Goal: Communication & Community: Connect with others

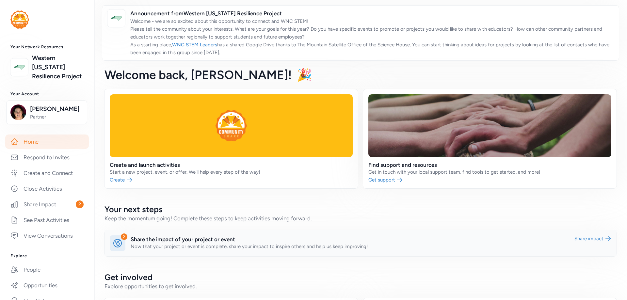
click at [202, 240] on link at bounding box center [361, 243] width 512 height 26
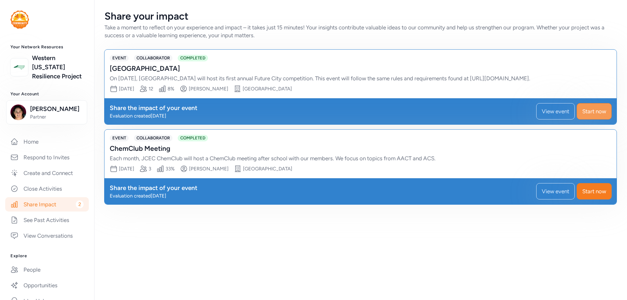
click at [591, 110] on span "Start now" at bounding box center [594, 111] width 24 height 8
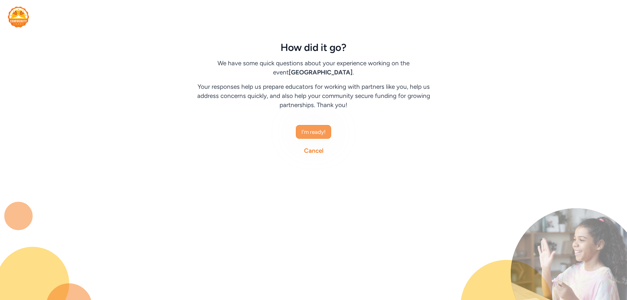
click at [318, 133] on span "I'm ready!" at bounding box center [313, 132] width 24 height 8
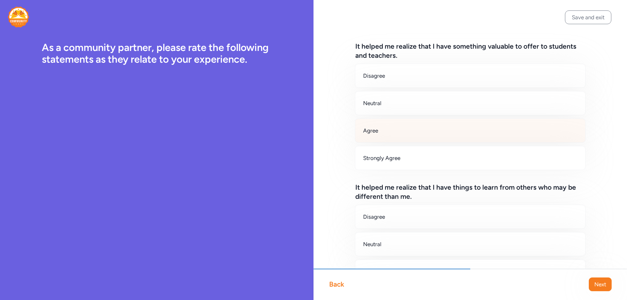
click at [409, 129] on div "Agree" at bounding box center [470, 131] width 231 height 24
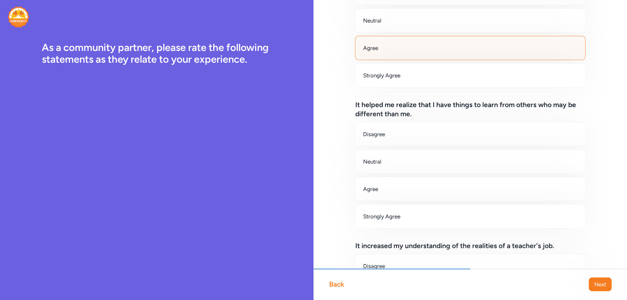
scroll to position [98, 0]
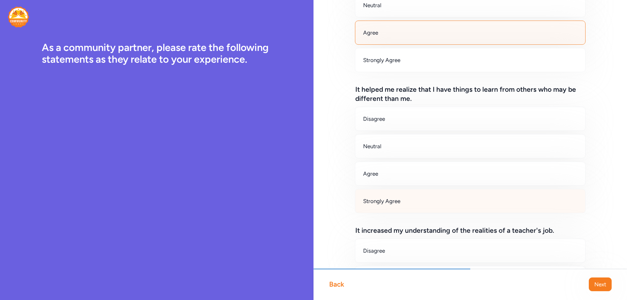
click at [373, 206] on div "Strongly Agree" at bounding box center [470, 201] width 231 height 24
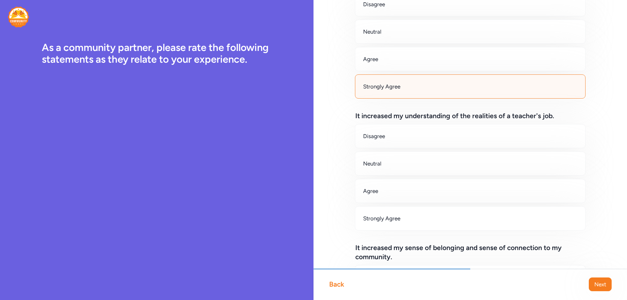
scroll to position [229, 0]
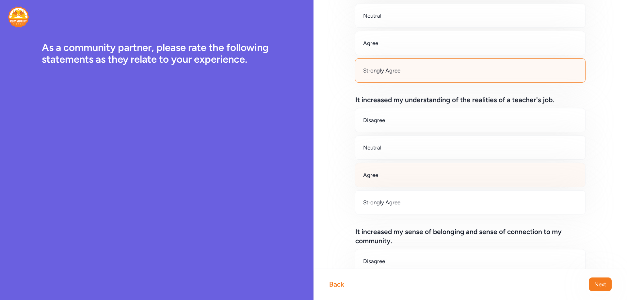
click at [388, 180] on div "Agree" at bounding box center [470, 175] width 231 height 24
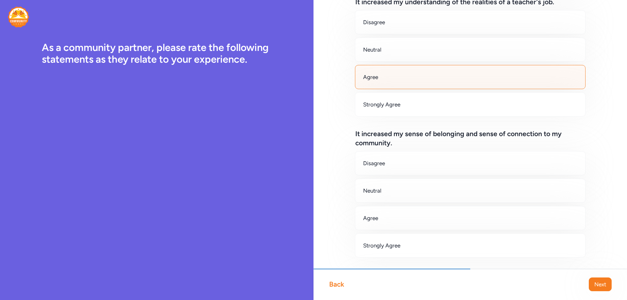
scroll to position [359, 0]
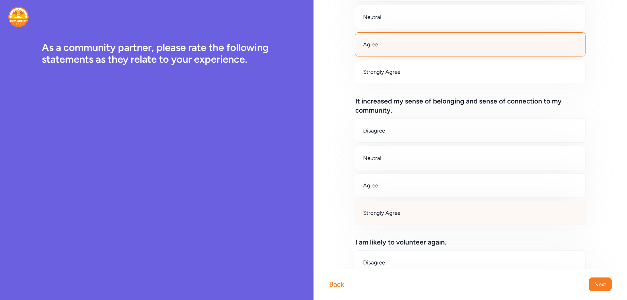
click at [390, 205] on div "Strongly Agree" at bounding box center [470, 213] width 231 height 24
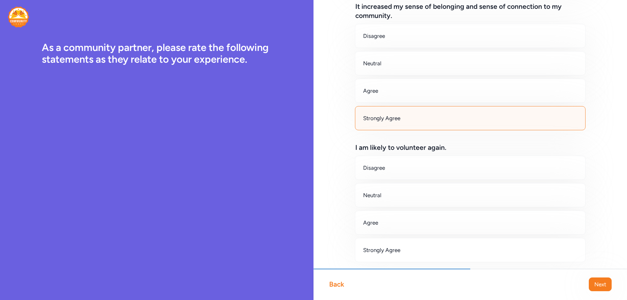
scroll to position [457, 0]
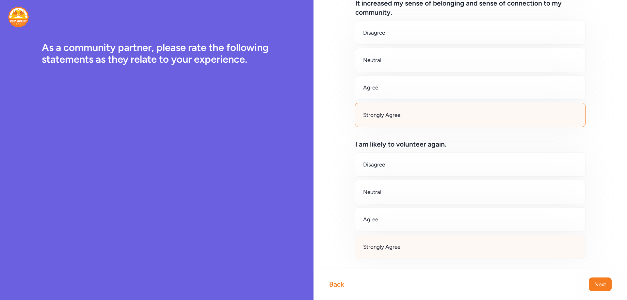
click at [372, 242] on div "Strongly Agree" at bounding box center [470, 247] width 231 height 24
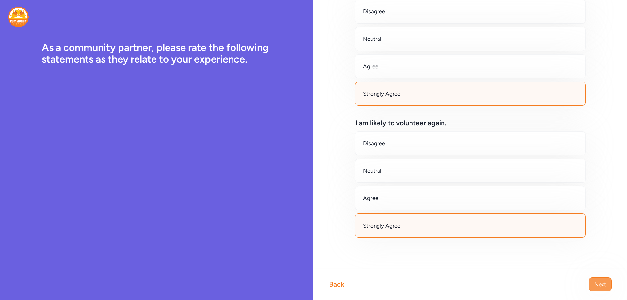
click at [596, 284] on span "Next" at bounding box center [600, 285] width 12 height 8
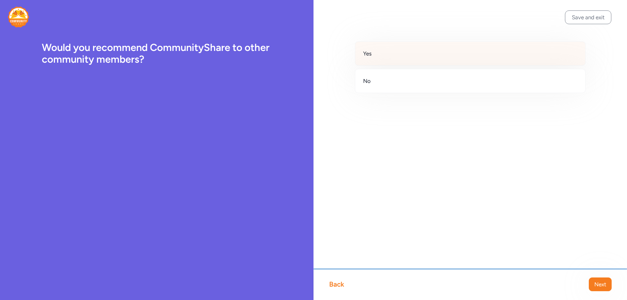
click at [418, 52] on div "Yes" at bounding box center [470, 53] width 231 height 24
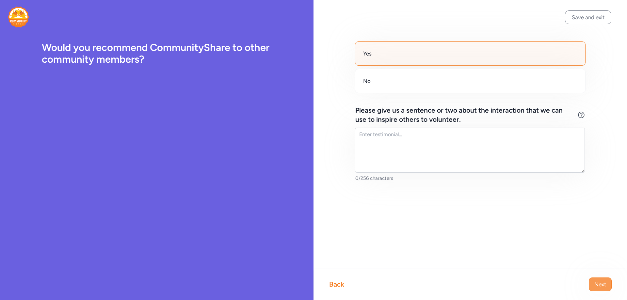
click at [599, 282] on span "Next" at bounding box center [600, 285] width 12 height 8
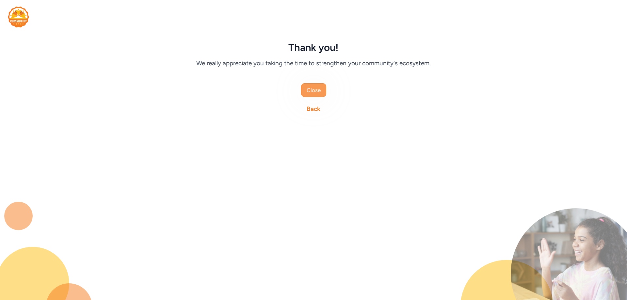
click at [313, 93] on span "Close" at bounding box center [314, 90] width 14 height 8
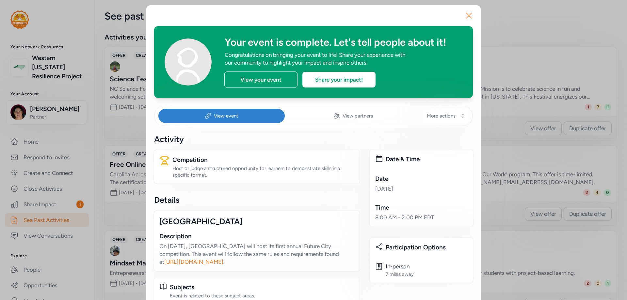
click at [466, 17] on icon "button" at bounding box center [469, 15] width 10 height 10
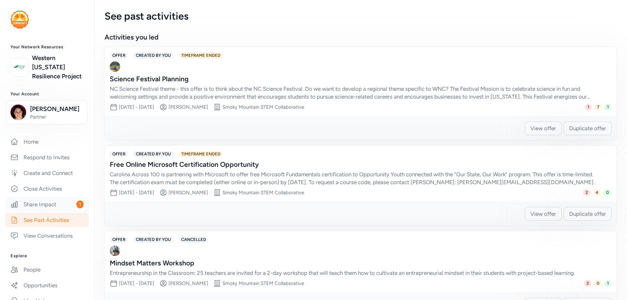
click at [37, 211] on link "Share Impact 1" at bounding box center [47, 204] width 84 height 14
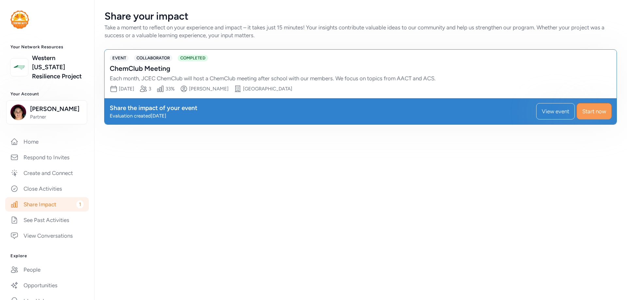
click at [600, 114] on span "Start now" at bounding box center [594, 111] width 24 height 8
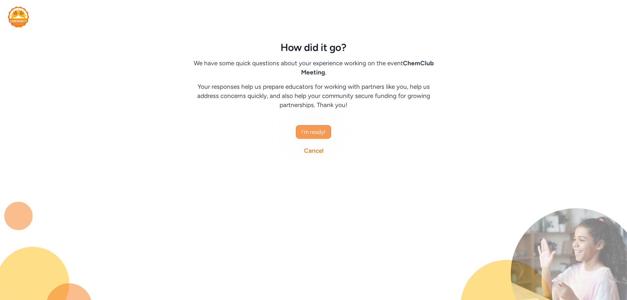
click at [322, 132] on span "I'm ready!" at bounding box center [313, 132] width 24 height 8
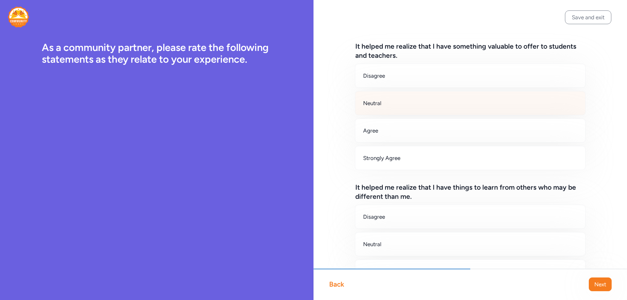
click at [407, 102] on div "Neutral" at bounding box center [470, 103] width 231 height 24
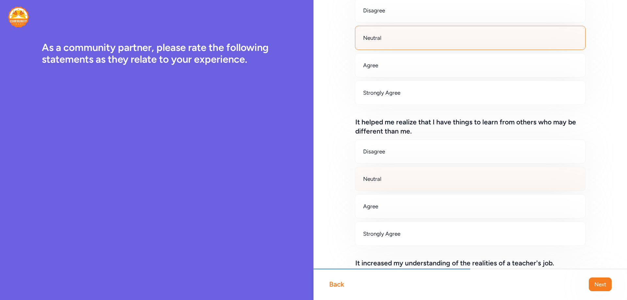
click at [385, 176] on div "Neutral" at bounding box center [470, 179] width 231 height 24
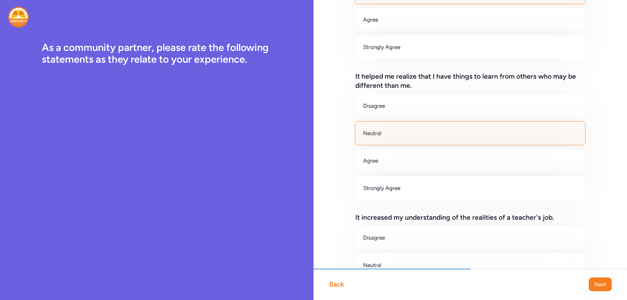
scroll to position [163, 0]
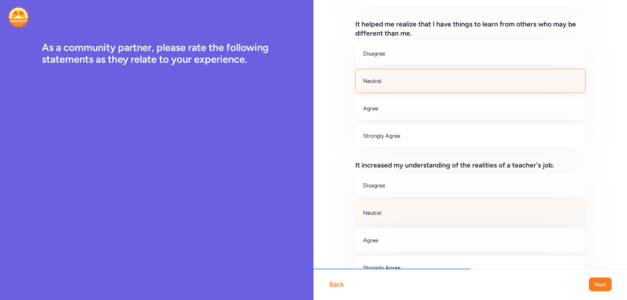
click at [382, 215] on div "Neutral" at bounding box center [470, 213] width 231 height 24
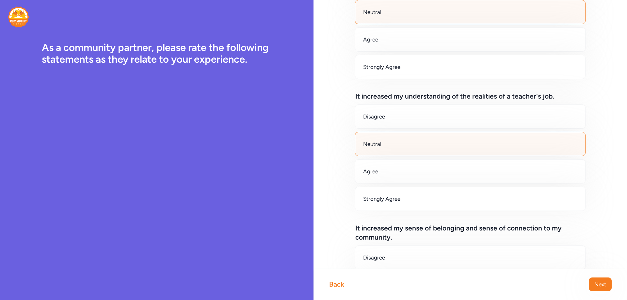
scroll to position [294, 0]
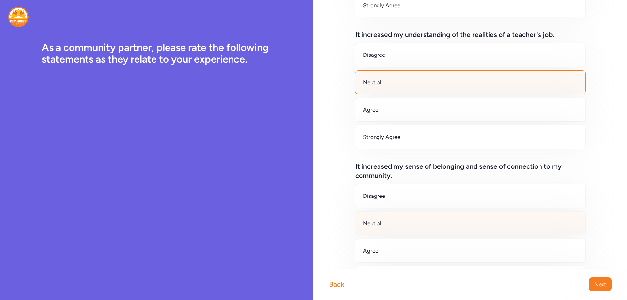
click at [382, 224] on div "Neutral" at bounding box center [470, 223] width 231 height 24
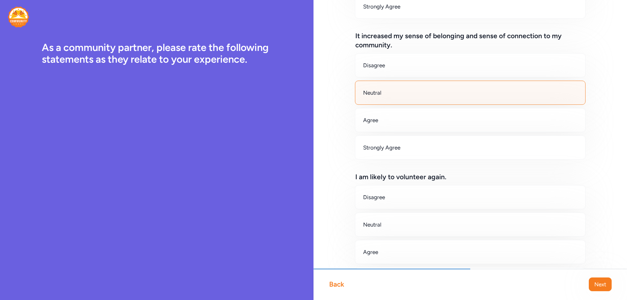
click at [382, 223] on div "Neutral" at bounding box center [470, 225] width 231 height 24
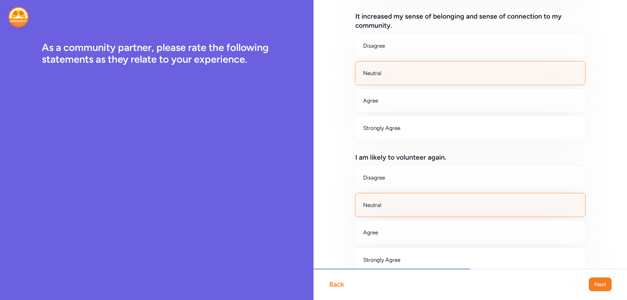
scroll to position [478, 0]
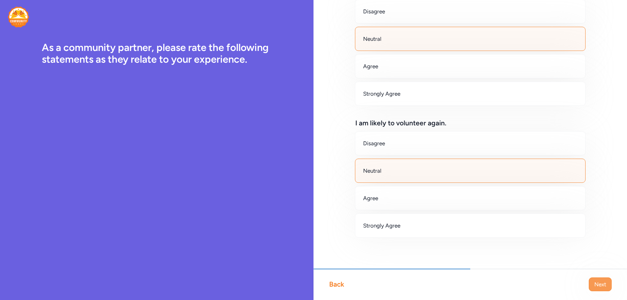
click at [602, 282] on span "Next" at bounding box center [600, 285] width 12 height 8
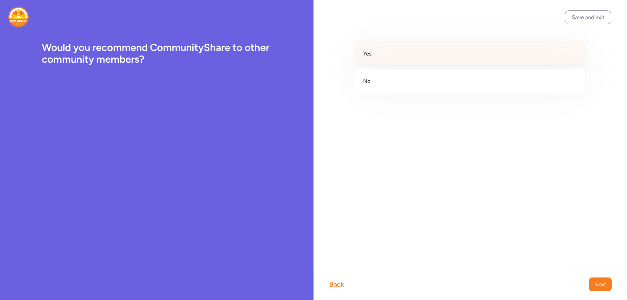
click at [436, 47] on div "Yes" at bounding box center [470, 53] width 231 height 24
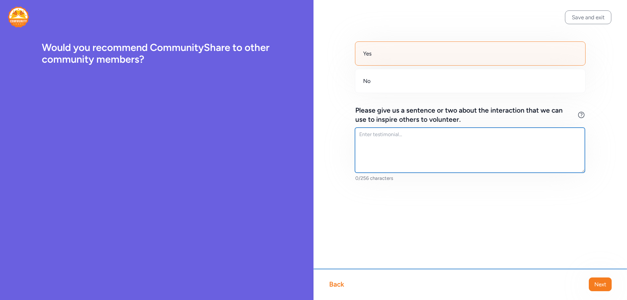
click at [398, 146] on textarea at bounding box center [470, 150] width 230 height 45
type textarea "I did not participate in this event."
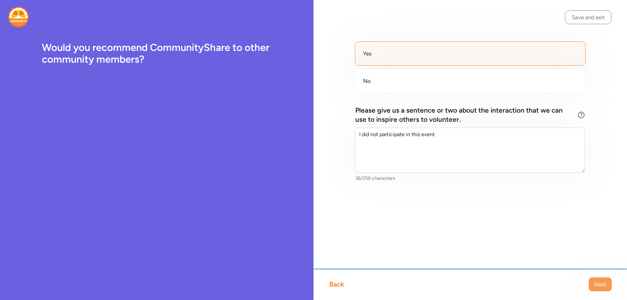
click at [603, 283] on span "Next" at bounding box center [600, 285] width 12 height 8
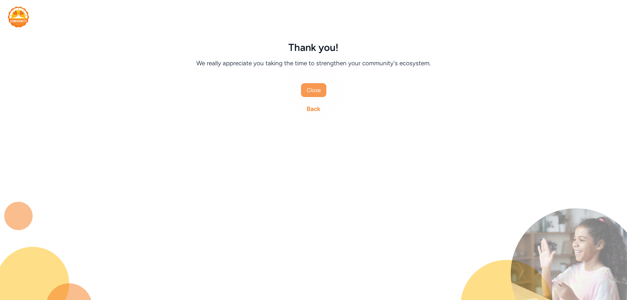
click at [325, 88] on button "Close" at bounding box center [313, 90] width 25 height 14
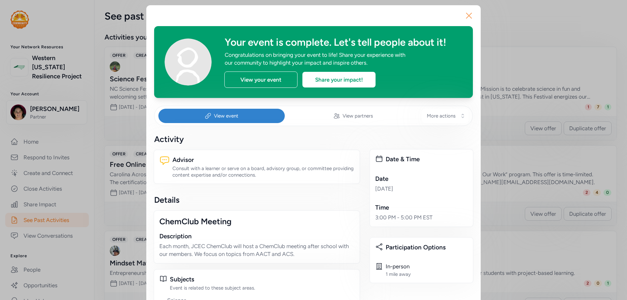
click at [468, 16] on icon "button" at bounding box center [469, 15] width 10 height 10
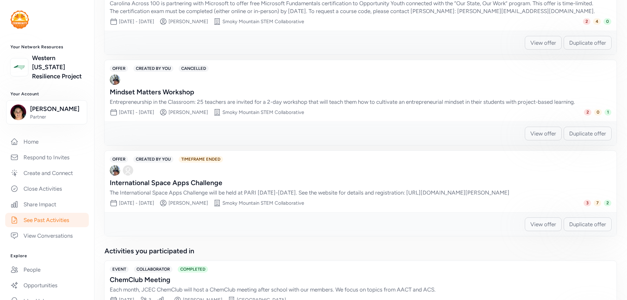
scroll to position [229, 0]
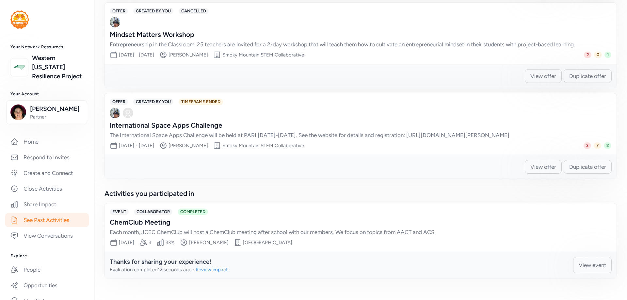
click at [583, 171] on span "Duplicate offer" at bounding box center [587, 167] width 37 height 8
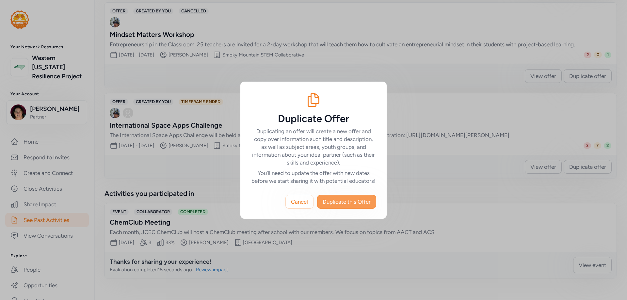
click at [362, 205] on span "Duplicate this Offer" at bounding box center [347, 202] width 48 height 8
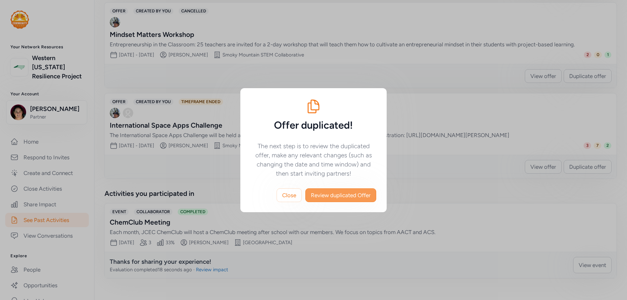
click at [347, 195] on span "Review duplicated Offer" at bounding box center [341, 195] width 60 height 8
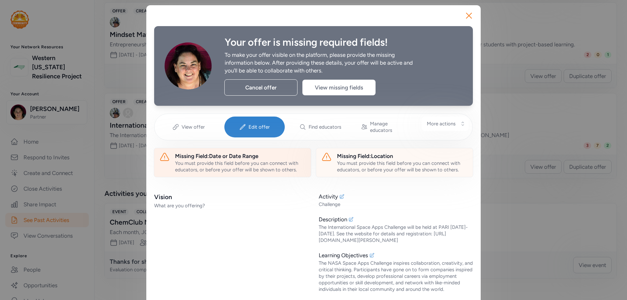
click at [207, 160] on div "You must provide this field before you can connect with educators, or before yo…" at bounding box center [240, 166] width 131 height 13
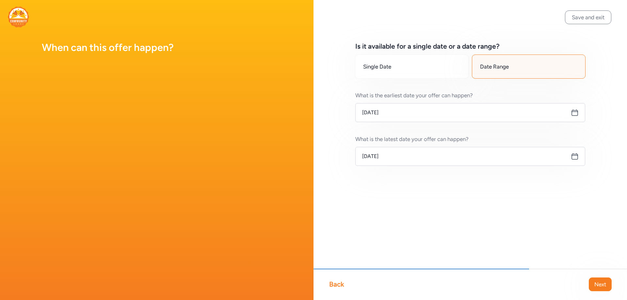
click at [576, 114] on icon at bounding box center [575, 113] width 8 height 8
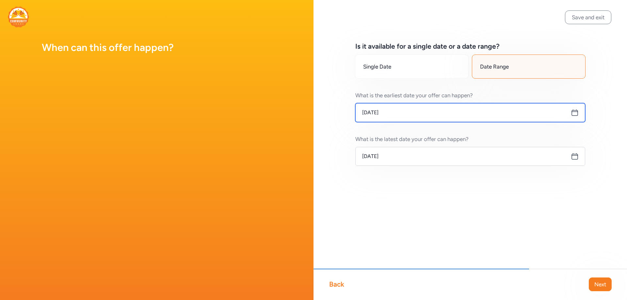
click at [391, 114] on input "[DATE]" at bounding box center [470, 112] width 230 height 19
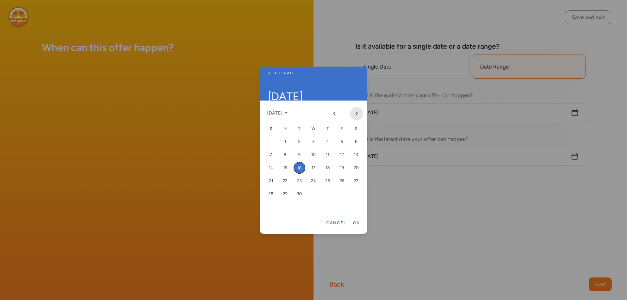
click at [356, 112] on icon "Next month" at bounding box center [356, 113] width 5 height 5
click at [340, 140] on div "3" at bounding box center [342, 142] width 12 height 12
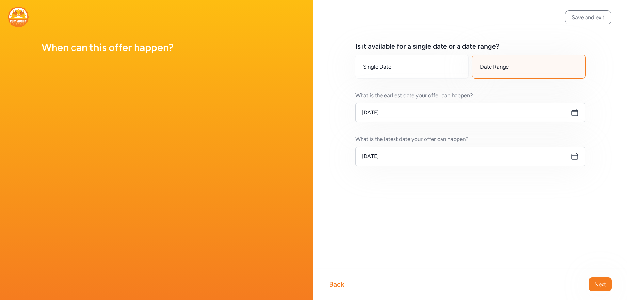
click at [576, 158] on icon at bounding box center [575, 157] width 8 height 8
click at [573, 157] on icon at bounding box center [575, 157] width 8 height 8
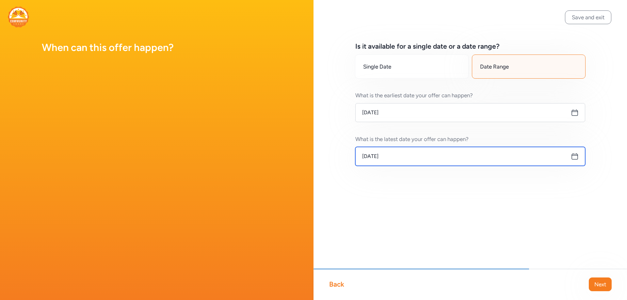
click at [378, 158] on input "[DATE]" at bounding box center [470, 156] width 230 height 19
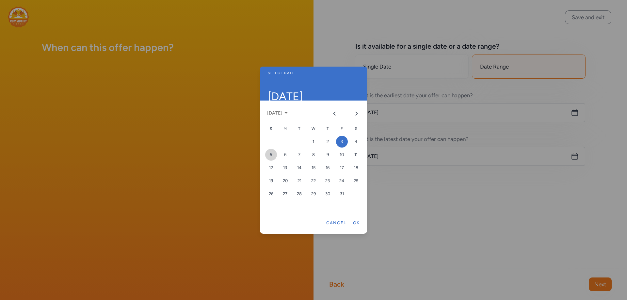
click at [269, 155] on div "5" at bounding box center [271, 155] width 12 height 12
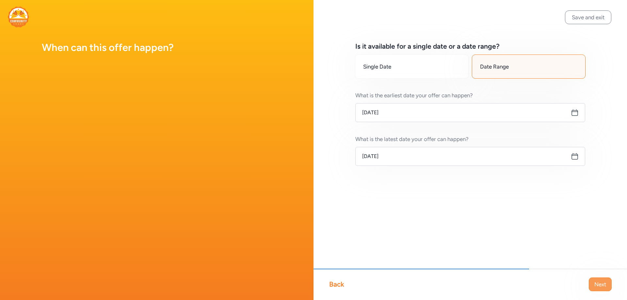
click at [595, 287] on span "Next" at bounding box center [600, 285] width 12 height 8
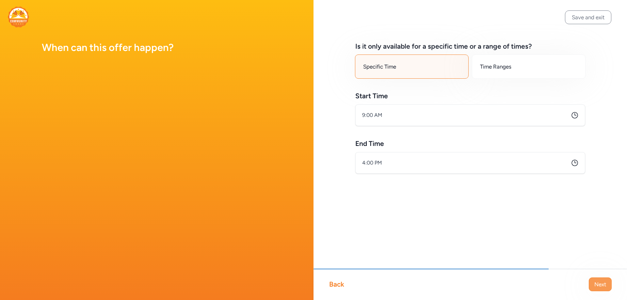
click at [599, 285] on span "Next" at bounding box center [600, 285] width 12 height 8
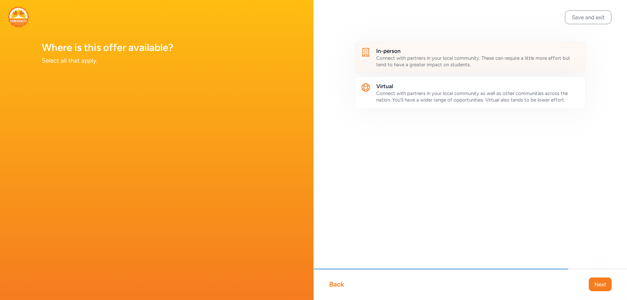
click at [402, 53] on h2 "In-person" at bounding box center [478, 51] width 204 height 8
click at [600, 282] on span "Next" at bounding box center [600, 285] width 12 height 8
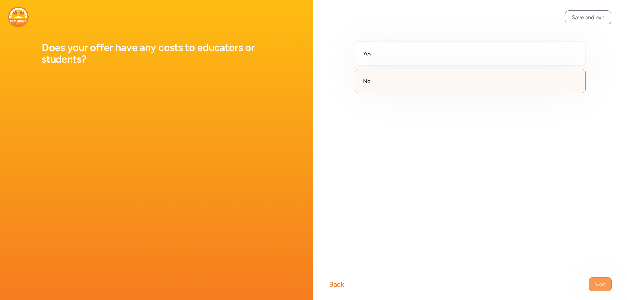
click at [600, 282] on span "Next" at bounding box center [600, 285] width 12 height 8
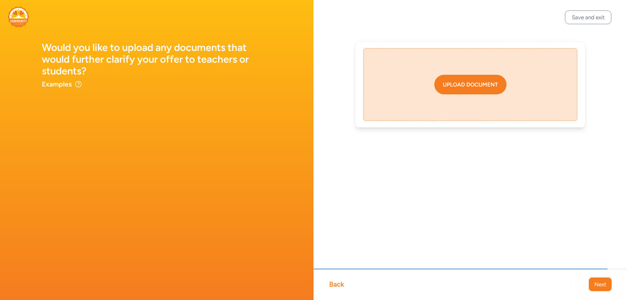
click at [480, 82] on div "Upload document" at bounding box center [470, 85] width 55 height 8
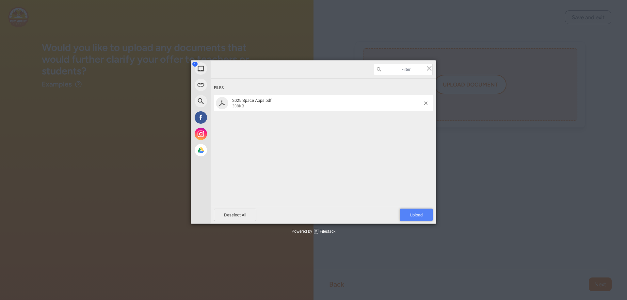
click at [420, 215] on span "Upload 1" at bounding box center [416, 215] width 13 height 5
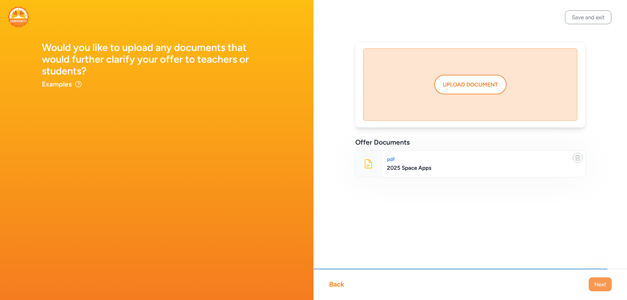
click at [603, 284] on span "Next" at bounding box center [600, 285] width 12 height 8
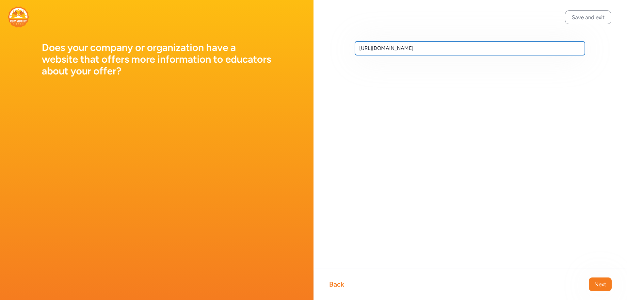
drag, startPoint x: 471, startPoint y: 49, endPoint x: 355, endPoint y: 48, distance: 116.3
click at [355, 48] on div "[URL][DOMAIN_NAME]" at bounding box center [471, 59] width 314 height 118
paste input "[DOMAIN_NAME][URL][PERSON_NAME]"
type input "[URL][DOMAIN_NAME][PERSON_NAME]"
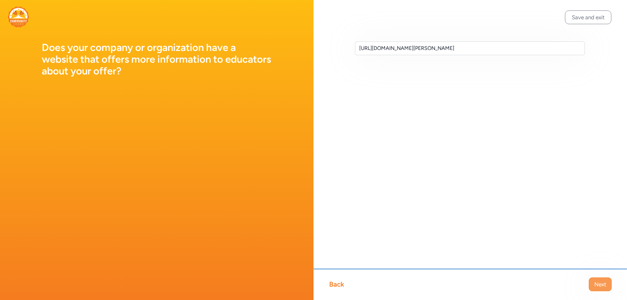
click at [599, 285] on span "Next" at bounding box center [600, 285] width 12 height 8
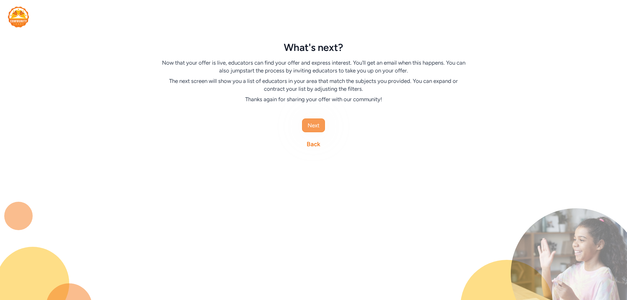
click at [314, 126] on span "Next" at bounding box center [314, 125] width 12 height 8
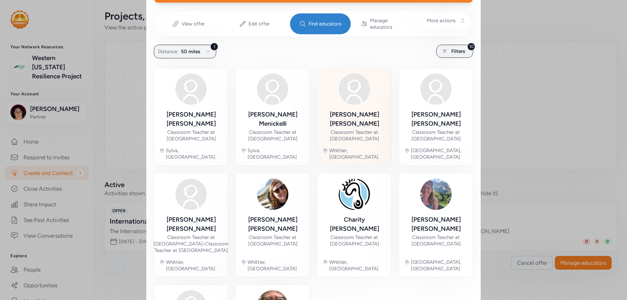
scroll to position [98, 0]
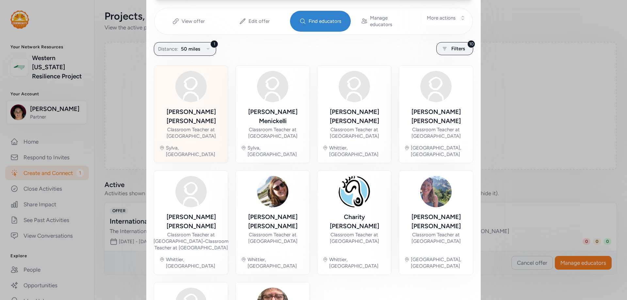
click at [182, 110] on div "[PERSON_NAME] Classroom Teacher at [GEOGRAPHIC_DATA]" at bounding box center [190, 123] width 63 height 32
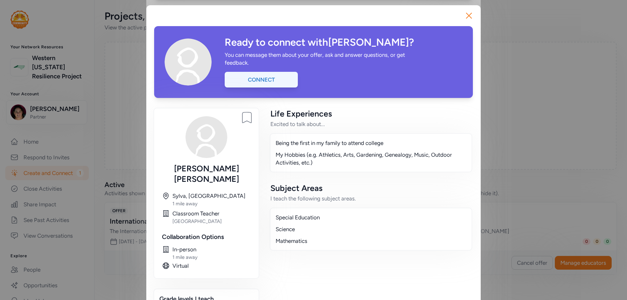
click at [275, 79] on div "Connect" at bounding box center [261, 80] width 73 height 16
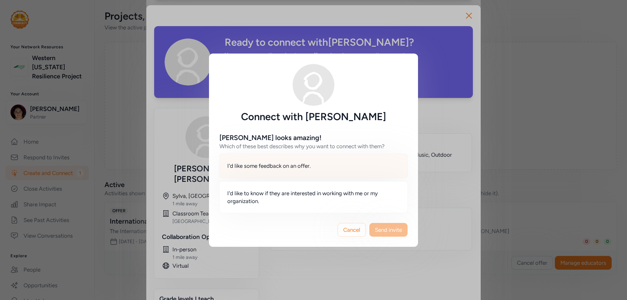
click at [295, 167] on span "I'd like some feedback on an offer." at bounding box center [269, 166] width 84 height 8
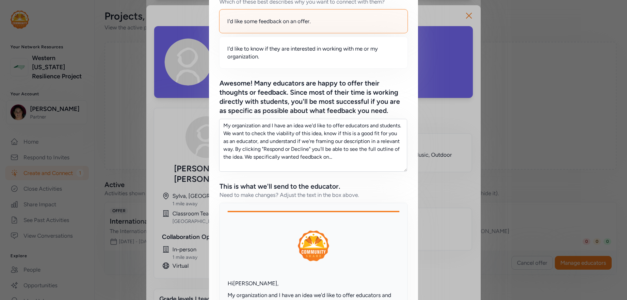
scroll to position [98, 0]
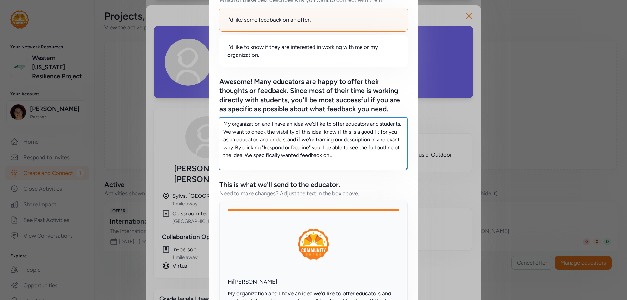
drag, startPoint x: 337, startPoint y: 158, endPoint x: 210, endPoint y: 124, distance: 131.8
click at [210, 124] on div "[PERSON_NAME] looks amazing! Which of these best describes why you want to conn…" at bounding box center [313, 151] width 209 height 350
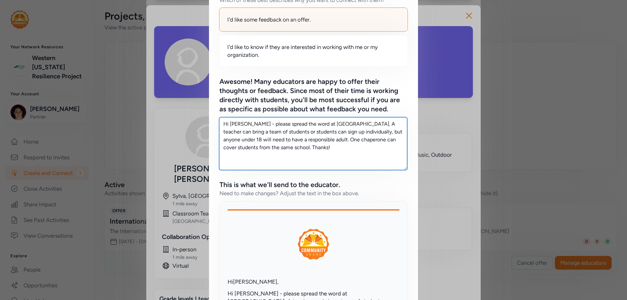
click at [297, 146] on textarea "Hi [PERSON_NAME] - please spread the word at [GEOGRAPHIC_DATA]. A teacher can b…" at bounding box center [313, 143] width 188 height 53
click at [299, 147] on textarea "Hi [PERSON_NAME] - please spread the word at [GEOGRAPHIC_DATA]. A teacher can b…" at bounding box center [313, 143] width 188 height 53
drag, startPoint x: 244, startPoint y: 165, endPoint x: 219, endPoint y: 116, distance: 54.6
click at [219, 116] on div "Awesome! Many educators are happy to offer their thoughts or feedback. Since mo…" at bounding box center [313, 123] width 188 height 93
click at [325, 162] on textarea "Hi [PERSON_NAME] - please spread the word at [GEOGRAPHIC_DATA]. A teacher can b…" at bounding box center [313, 143] width 188 height 53
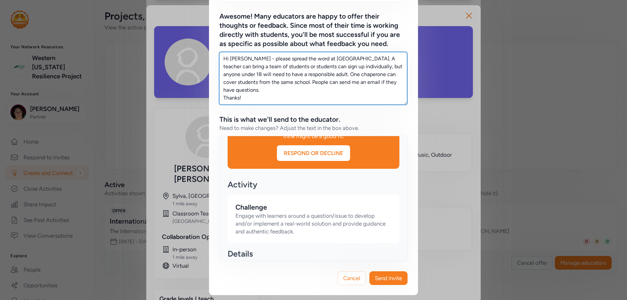
scroll to position [229, 0]
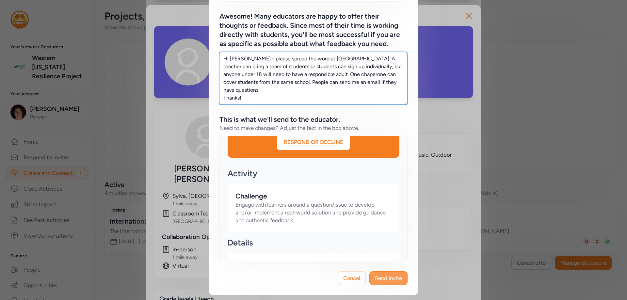
type textarea "Hi [PERSON_NAME] - please spread the word at [GEOGRAPHIC_DATA]. A teacher can b…"
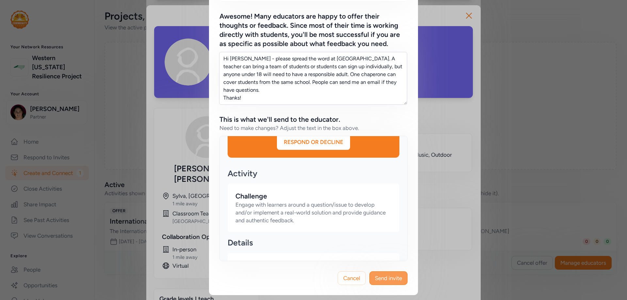
click at [394, 278] on span "Send invite" at bounding box center [388, 278] width 27 height 8
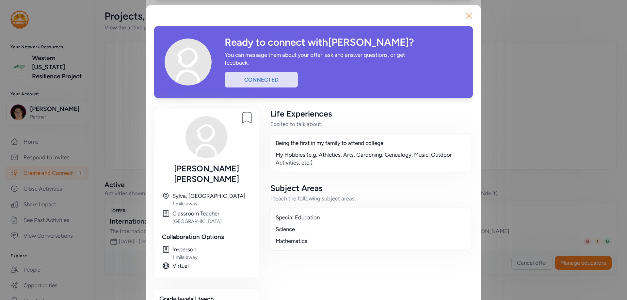
click at [468, 14] on icon "button" at bounding box center [469, 15] width 10 height 10
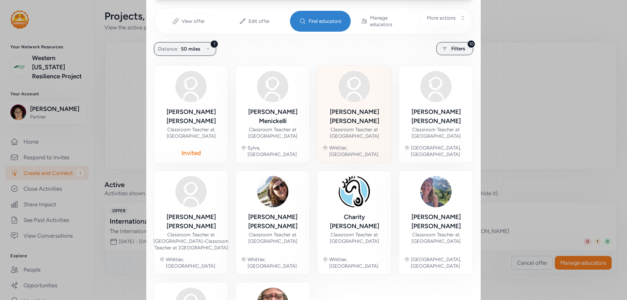
click at [356, 126] on div "Classroom Teacher at [GEOGRAPHIC_DATA]" at bounding box center [354, 132] width 63 height 13
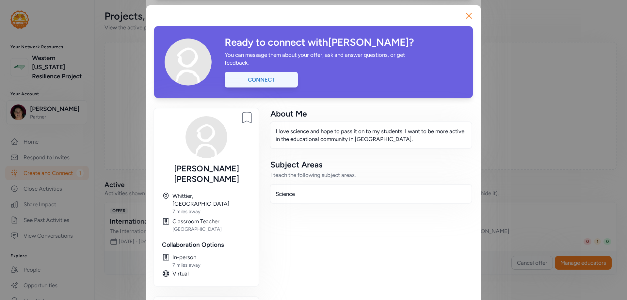
click at [272, 80] on div "Connect" at bounding box center [261, 80] width 73 height 16
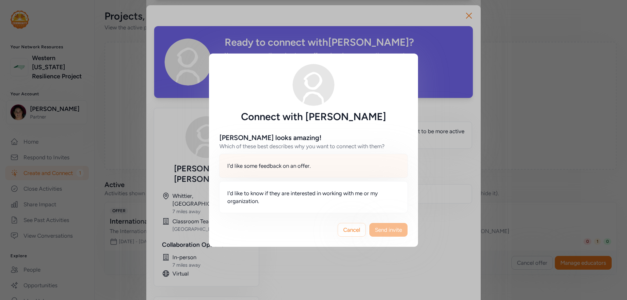
click at [251, 155] on div "I'd like some feedback on an offer." at bounding box center [313, 166] width 189 height 24
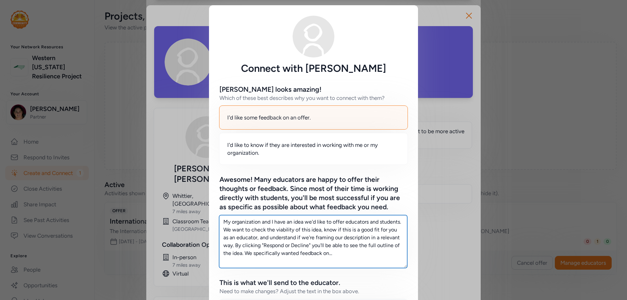
drag, startPoint x: 337, startPoint y: 253, endPoint x: 211, endPoint y: 217, distance: 131.5
click at [211, 217] on div "[PERSON_NAME] looks amazing! Which of these best describes why you want to conn…" at bounding box center [313, 249] width 209 height 350
paste textarea "Hi [PERSON_NAME] - please spread the word at [GEOGRAPHIC_DATA]. A teacher can b…"
click at [244, 222] on textarea "Hi [PERSON_NAME] - please spread the word at [GEOGRAPHIC_DATA]. A teacher can b…" at bounding box center [313, 241] width 188 height 53
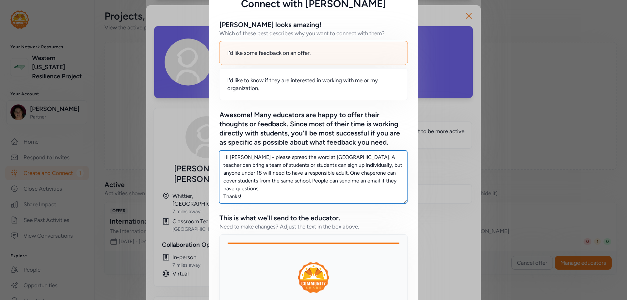
scroll to position [65, 0]
drag, startPoint x: 306, startPoint y: 155, endPoint x: 345, endPoint y: 156, distance: 39.2
click at [345, 156] on textarea "Hi [PERSON_NAME] - please spread the word at [GEOGRAPHIC_DATA]. A teacher can b…" at bounding box center [313, 176] width 188 height 53
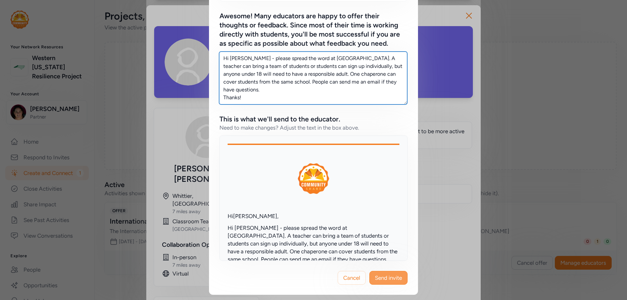
type textarea "Hi [PERSON_NAME] - please spread the word at [GEOGRAPHIC_DATA]. A teacher can b…"
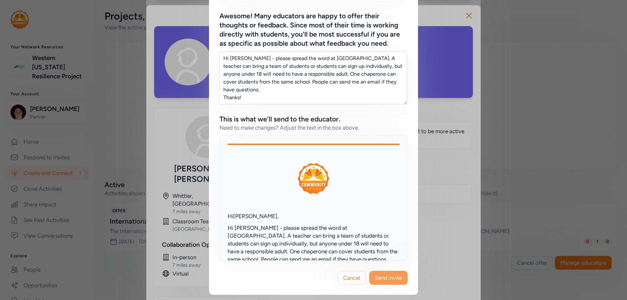
click at [384, 280] on span "Send invite" at bounding box center [388, 278] width 27 height 8
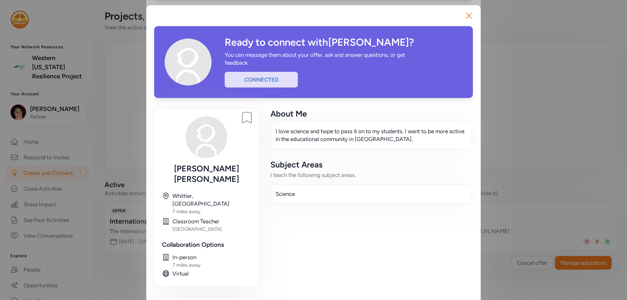
drag, startPoint x: 468, startPoint y: 16, endPoint x: 411, endPoint y: 0, distance: 59.9
click at [468, 15] on icon "button" at bounding box center [469, 15] width 10 height 10
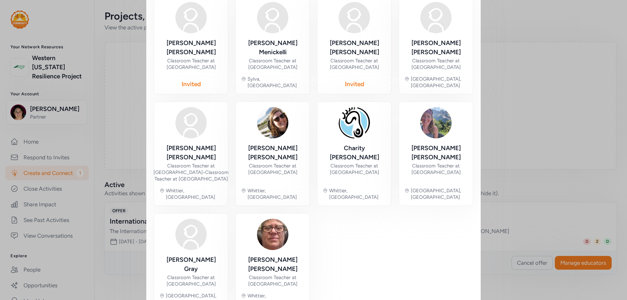
scroll to position [184, 0]
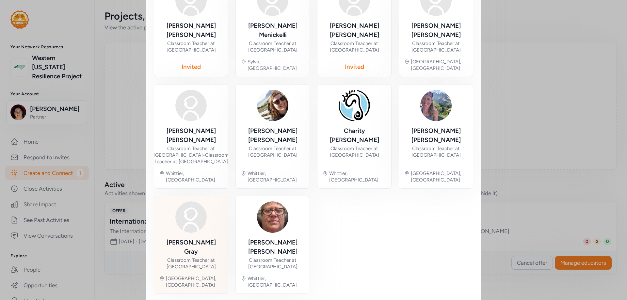
click at [193, 238] on div "[PERSON_NAME]" at bounding box center [190, 247] width 63 height 18
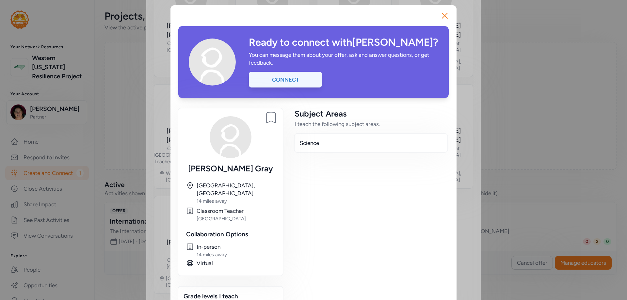
click at [293, 75] on div "Connect" at bounding box center [285, 80] width 73 height 16
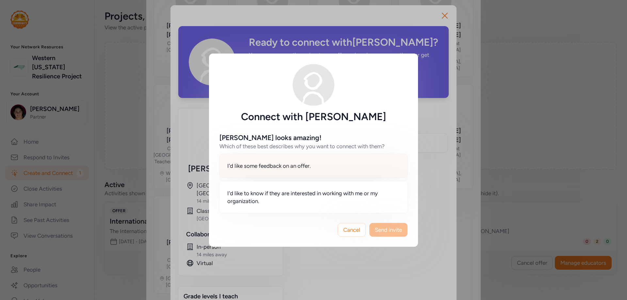
click at [293, 166] on span "I'd like some feedback on an offer." at bounding box center [269, 166] width 84 height 8
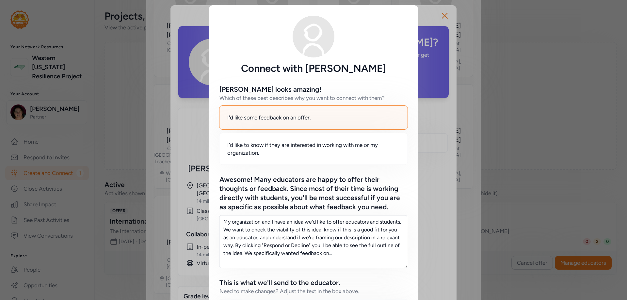
scroll to position [33, 0]
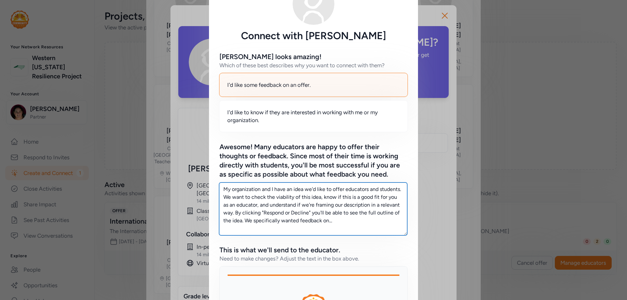
drag, startPoint x: 332, startPoint y: 222, endPoint x: 180, endPoint y: 186, distance: 156.8
click at [180, 186] on div "Connect with [PERSON_NAME] [PERSON_NAME] looks amazing! Which of these best des…" at bounding box center [313, 199] width 627 height 464
paste textarea "Hi [PERSON_NAME] - please spread the word at [GEOGRAPHIC_DATA]. A teacher can b…"
click at [244, 189] on textarea "Hi [PERSON_NAME] - please spread the word at [GEOGRAPHIC_DATA]. A teacher can b…" at bounding box center [313, 209] width 188 height 53
drag, startPoint x: 346, startPoint y: 189, endPoint x: 312, endPoint y: 189, distance: 34.0
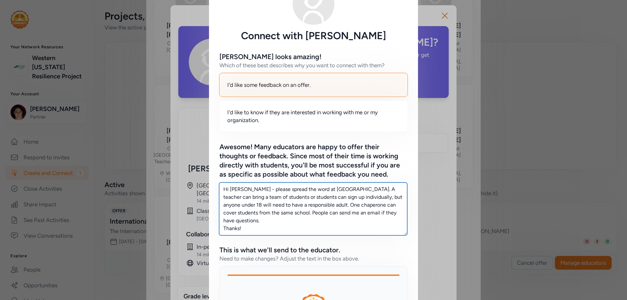
click at [312, 189] on textarea "Hi [PERSON_NAME] - please spread the word at [GEOGRAPHIC_DATA]. A teacher can b…" at bounding box center [313, 209] width 188 height 53
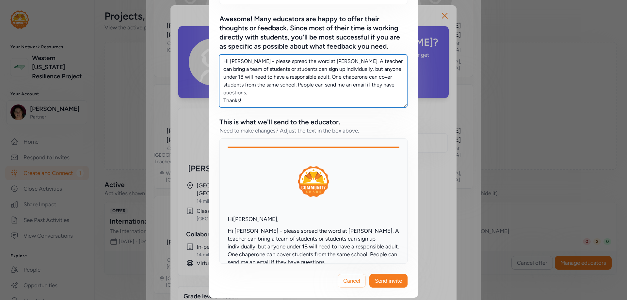
scroll to position [164, 0]
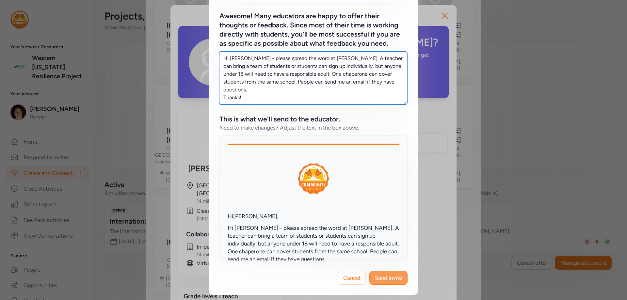
type textarea "Hi [PERSON_NAME] - please spread the word at [PERSON_NAME]. A teacher can bring…"
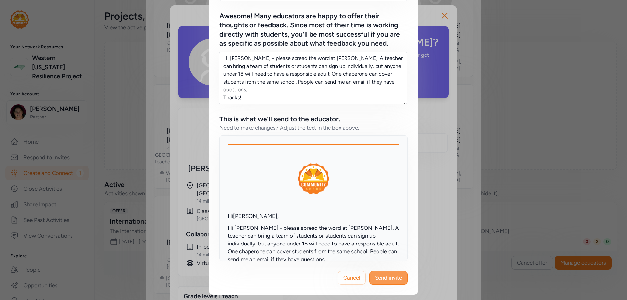
click at [389, 278] on span "Send invite" at bounding box center [388, 278] width 27 height 8
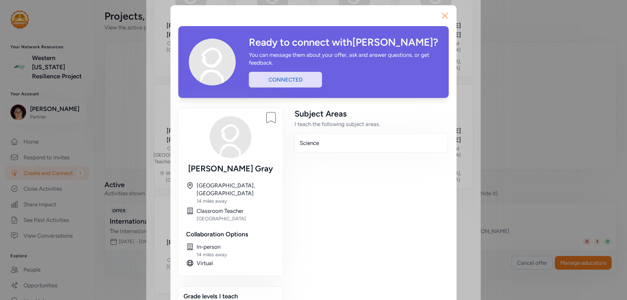
click at [443, 16] on icon "button" at bounding box center [445, 15] width 10 height 10
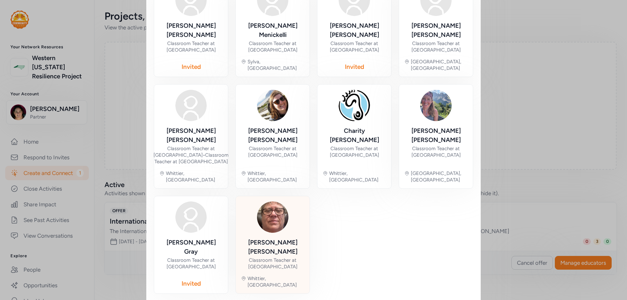
click at [282, 221] on div "[PERSON_NAME] Classroom Teacher at [GEOGRAPHIC_DATA], [GEOGRAPHIC_DATA]" at bounding box center [272, 244] width 63 height 87
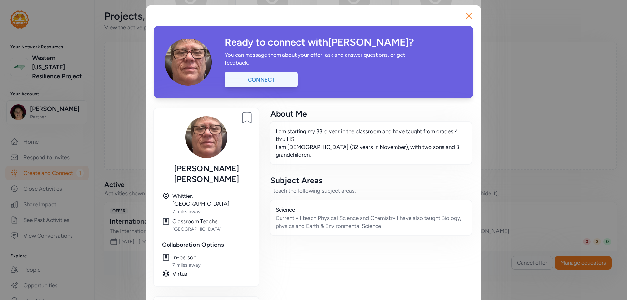
click at [282, 79] on div "Connect" at bounding box center [261, 80] width 73 height 16
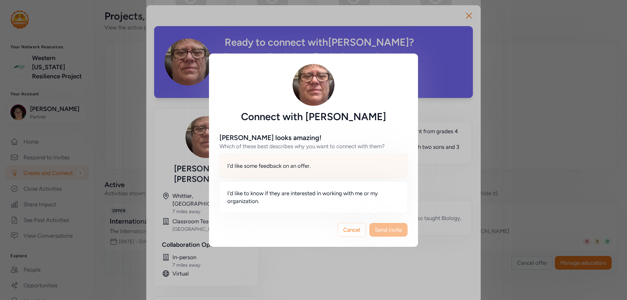
click at [269, 164] on span "I'd like some feedback on an offer." at bounding box center [269, 166] width 84 height 8
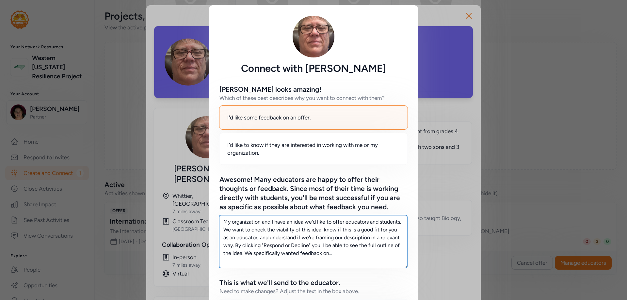
drag, startPoint x: 338, startPoint y: 256, endPoint x: 221, endPoint y: 222, distance: 121.9
click at [221, 222] on textarea "My organization and I have an idea we'd like to offer educators and students. W…" at bounding box center [313, 241] width 188 height 53
paste textarea "Hi [PERSON_NAME] - please spread the word at [GEOGRAPHIC_DATA]. A teacher can b…"
click at [244, 222] on textarea "Hi [PERSON_NAME] - please spread the word at [GEOGRAPHIC_DATA]. A teacher can b…" at bounding box center [313, 241] width 188 height 53
drag, startPoint x: 309, startPoint y: 222, endPoint x: 348, endPoint y: 222, distance: 38.5
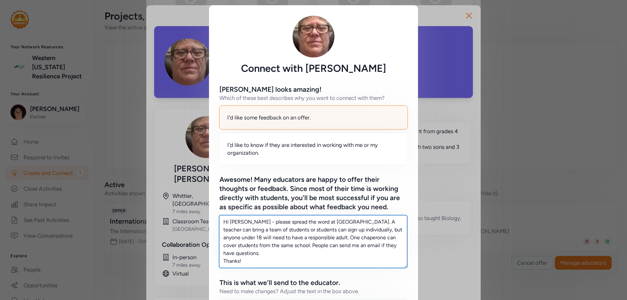
click at [348, 222] on textarea "Hi [PERSON_NAME] - please spread the word at [GEOGRAPHIC_DATA]. A teacher can b…" at bounding box center [313, 241] width 188 height 53
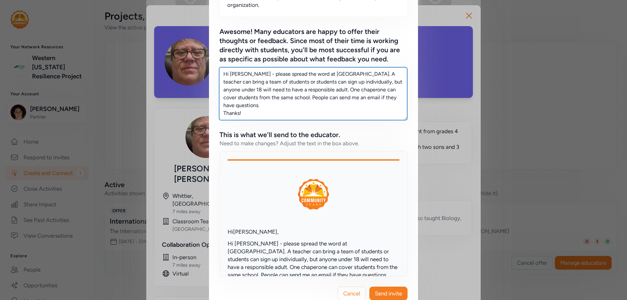
scroll to position [164, 0]
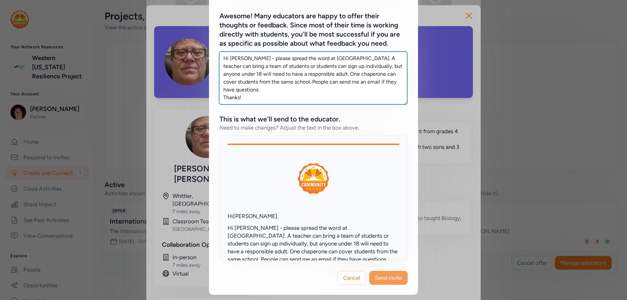
type textarea "Hi [PERSON_NAME] - please spread the word at [GEOGRAPHIC_DATA]. A teacher can b…"
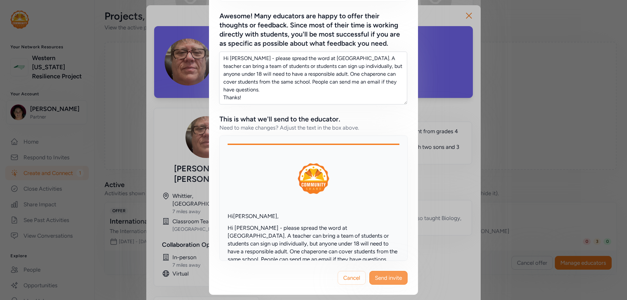
click at [393, 277] on span "Send invite" at bounding box center [388, 278] width 27 height 8
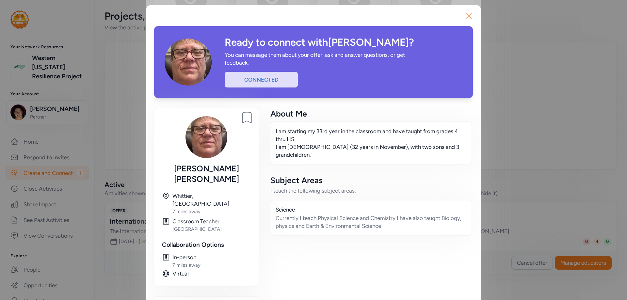
click at [466, 17] on icon "button" at bounding box center [468, 15] width 5 height 5
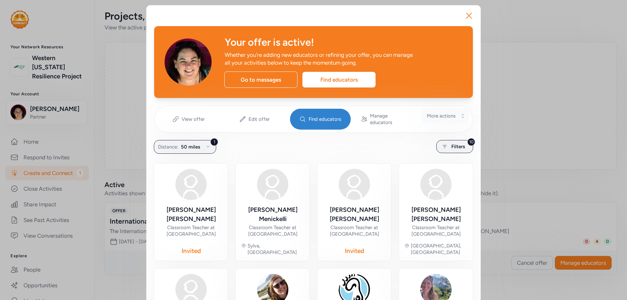
click at [440, 116] on span "More actions" at bounding box center [441, 116] width 29 height 7
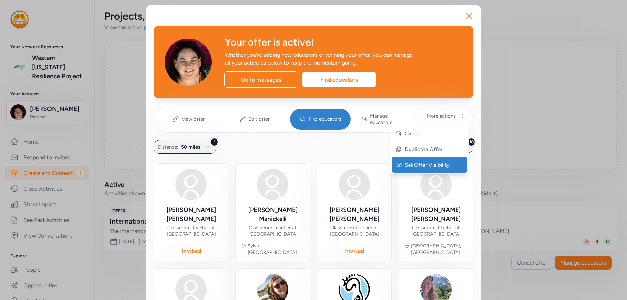
click at [434, 166] on span "Set Offer Visibility" at bounding box center [430, 165] width 51 height 8
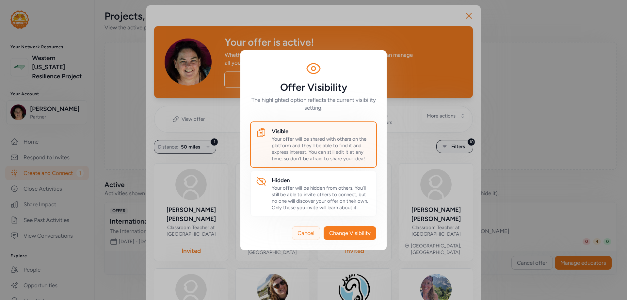
click at [303, 236] on span "Cancel" at bounding box center [306, 233] width 17 height 8
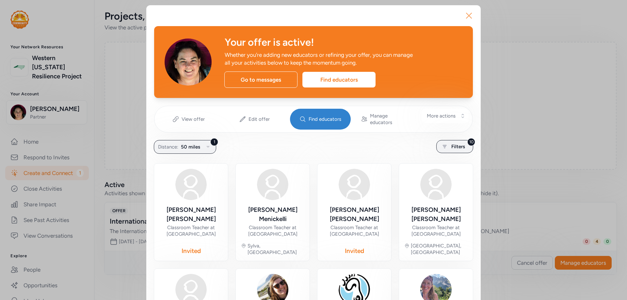
click at [466, 16] on icon "button" at bounding box center [469, 15] width 10 height 10
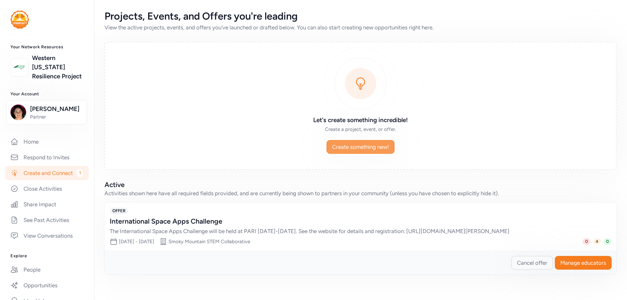
click at [379, 146] on span "Create something new!" at bounding box center [360, 147] width 57 height 8
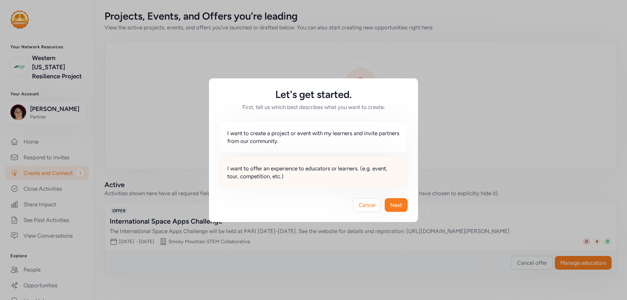
click at [291, 176] on span "I want to offer an experience to educators or learners. (e.g. event, tour, comp…" at bounding box center [313, 173] width 172 height 16
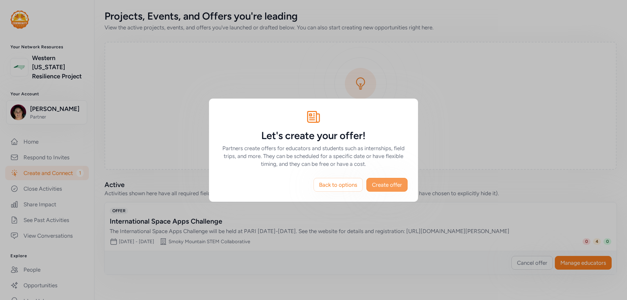
click at [388, 185] on span "Create offer" at bounding box center [387, 185] width 30 height 8
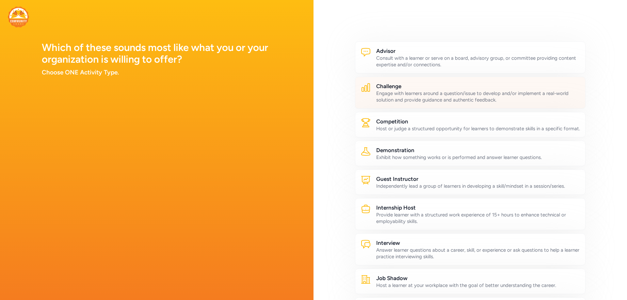
click at [449, 97] on div "Engage with learners around a question/issue to develop and/or implement a real…" at bounding box center [478, 96] width 204 height 13
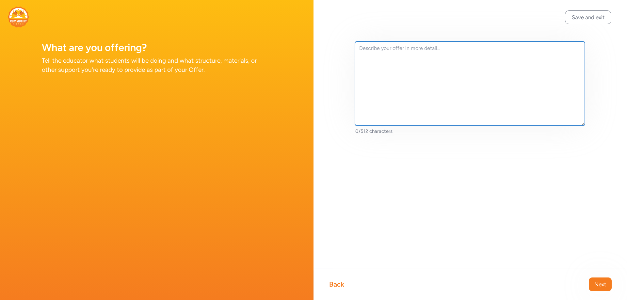
click at [404, 67] on textarea at bounding box center [470, 83] width 230 height 84
type textarea "Mission WNC"
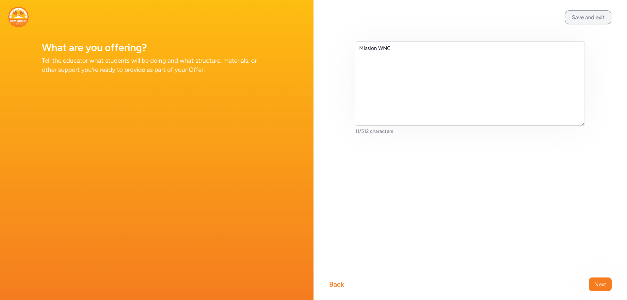
click at [580, 19] on button "Save and exit" at bounding box center [588, 17] width 46 height 14
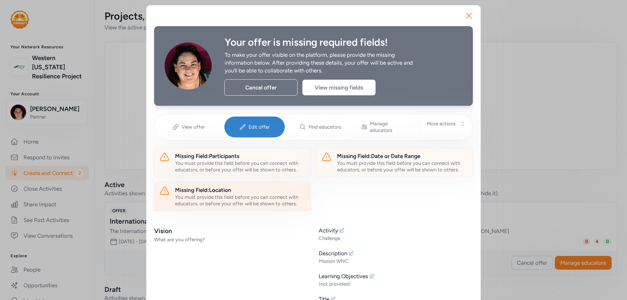
click at [242, 194] on div "You must provide this field before you can connect with educators, or before yo…" at bounding box center [240, 200] width 131 height 13
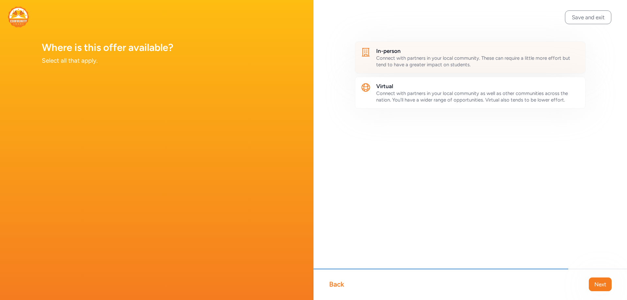
click at [404, 52] on h2 "In-person" at bounding box center [478, 51] width 204 height 8
click at [598, 287] on span "Next" at bounding box center [600, 285] width 12 height 8
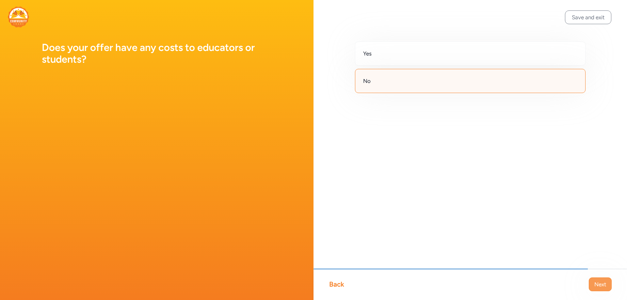
click at [597, 283] on span "Next" at bounding box center [600, 285] width 12 height 8
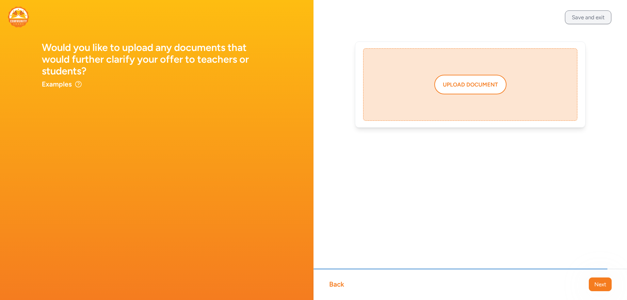
click at [576, 16] on button "Save and exit" at bounding box center [588, 17] width 46 height 14
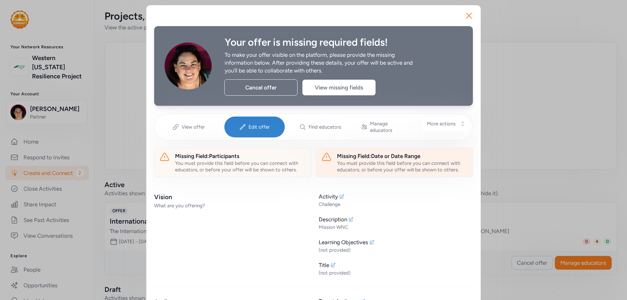
click at [372, 160] on div "You must provide this field before you can connect with educators, or before yo…" at bounding box center [402, 166] width 131 height 13
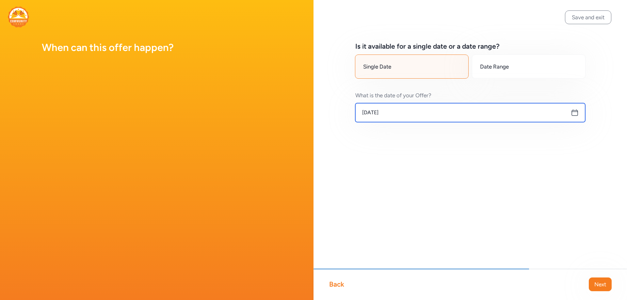
click at [378, 116] on input "[DATE]" at bounding box center [470, 112] width 230 height 19
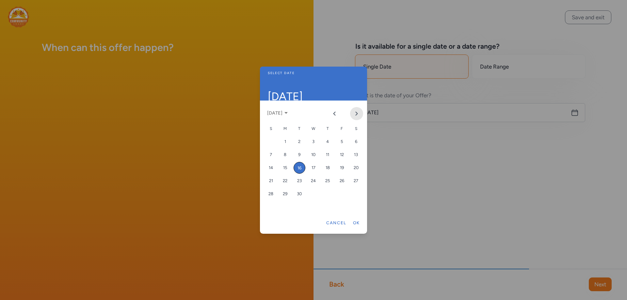
click at [356, 114] on icon "Next month" at bounding box center [356, 113] width 5 height 5
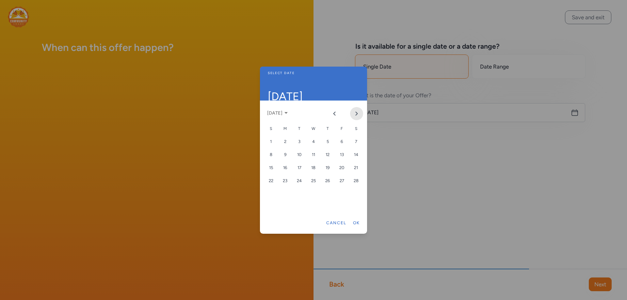
click at [356, 114] on icon "Next month" at bounding box center [356, 113] width 5 height 5
click at [336, 114] on icon "Previous month" at bounding box center [334, 113] width 5 height 5
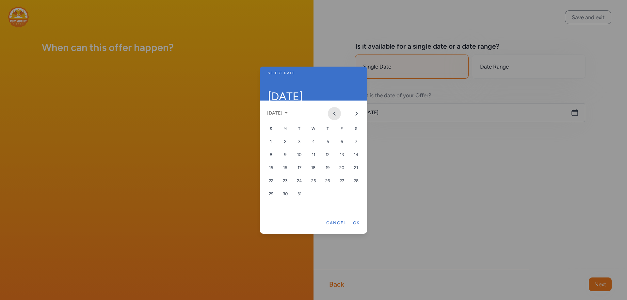
click at [336, 114] on icon "Previous month" at bounding box center [334, 113] width 5 height 5
click at [340, 142] on div "5" at bounding box center [342, 142] width 12 height 12
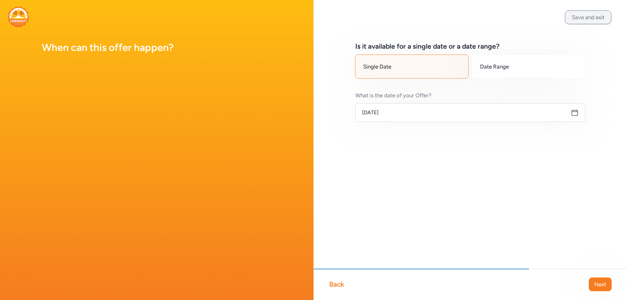
click at [588, 17] on button "Save and exit" at bounding box center [588, 17] width 46 height 14
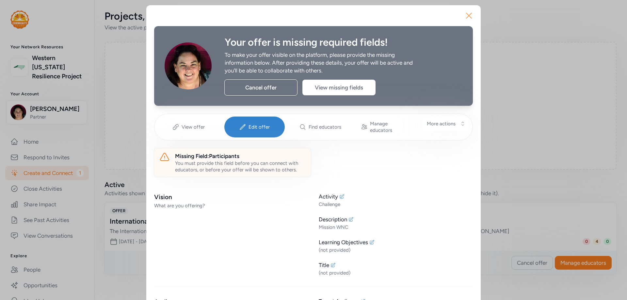
click at [466, 17] on icon "button" at bounding box center [469, 15] width 10 height 10
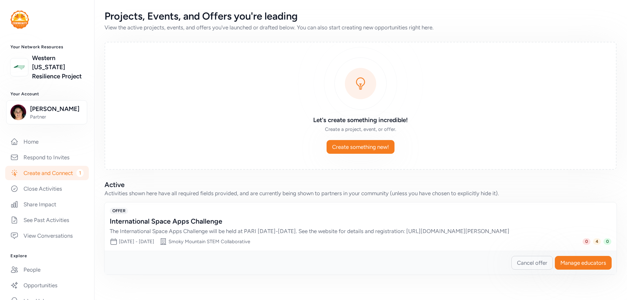
click at [34, 180] on link "Create and Connect 1" at bounding box center [47, 173] width 84 height 14
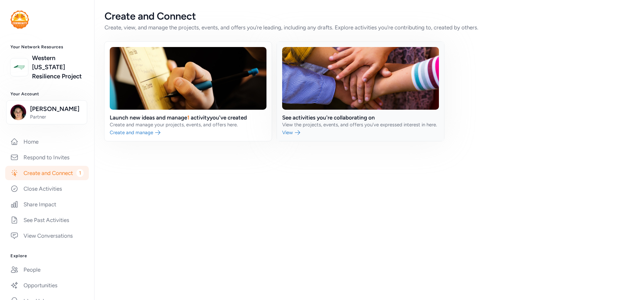
click at [340, 120] on link at bounding box center [360, 91] width 167 height 99
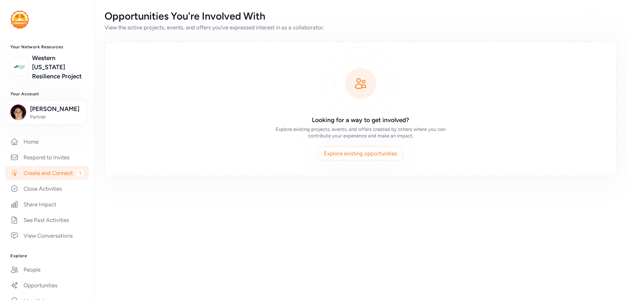
click at [31, 180] on link "Create and Connect 1" at bounding box center [47, 173] width 84 height 14
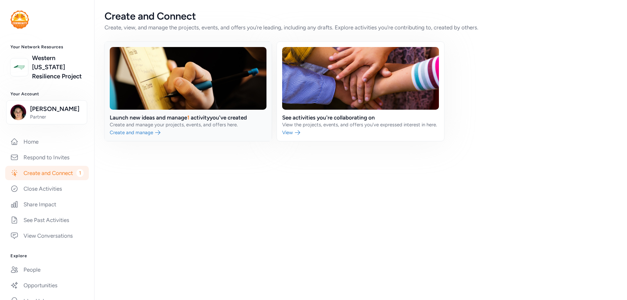
click at [178, 120] on link at bounding box center [188, 91] width 167 height 99
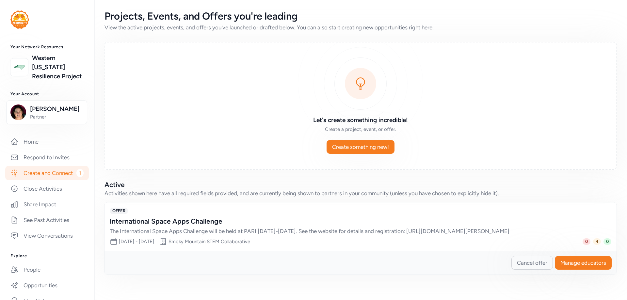
click at [265, 191] on div "Activities shown here have all required fields provided, and are currently bein…" at bounding box center [361, 193] width 512 height 8
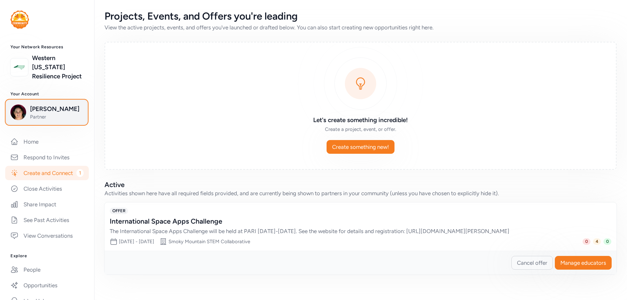
click at [32, 114] on span "[PERSON_NAME]" at bounding box center [56, 109] width 53 height 9
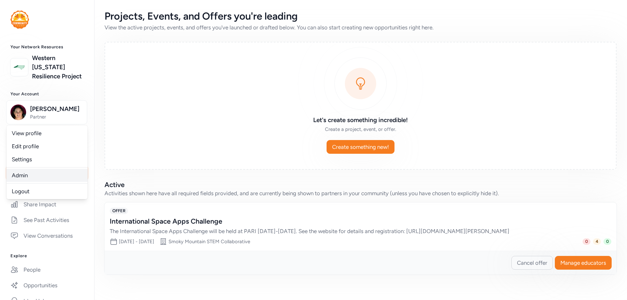
click at [27, 182] on link "Admin" at bounding box center [47, 175] width 81 height 13
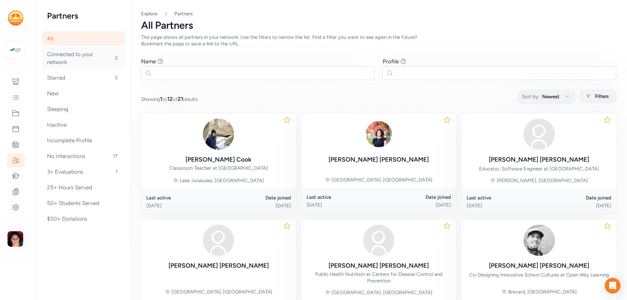
click at [75, 60] on div "Connected to your network 2" at bounding box center [84, 58] width 84 height 22
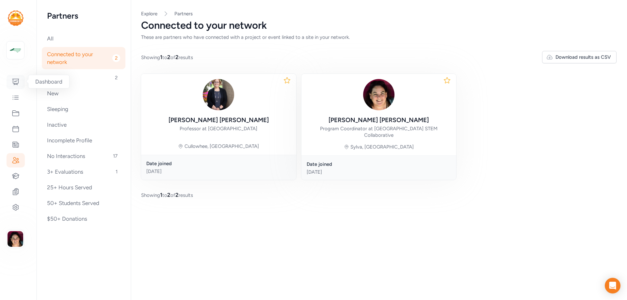
click at [14, 83] on icon at bounding box center [16, 82] width 8 height 8
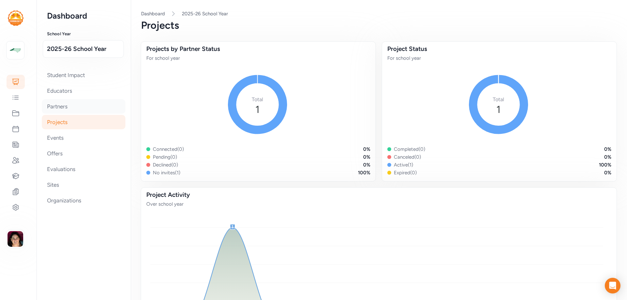
click at [59, 108] on div "Partners" at bounding box center [84, 106] width 84 height 14
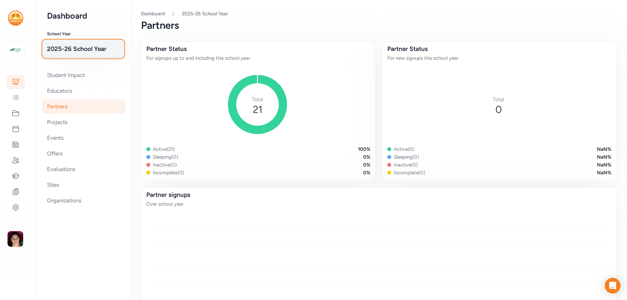
click at [77, 47] on span "2025-26 School Year" at bounding box center [83, 48] width 72 height 9
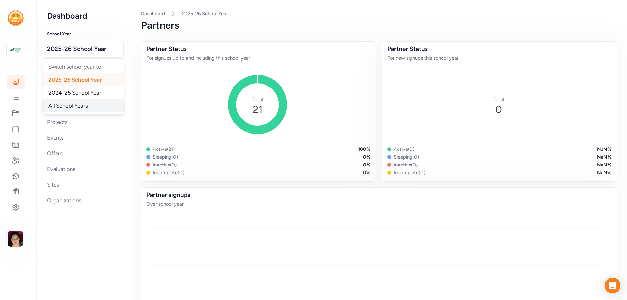
click at [70, 102] on div "All School Years" at bounding box center [83, 105] width 81 height 13
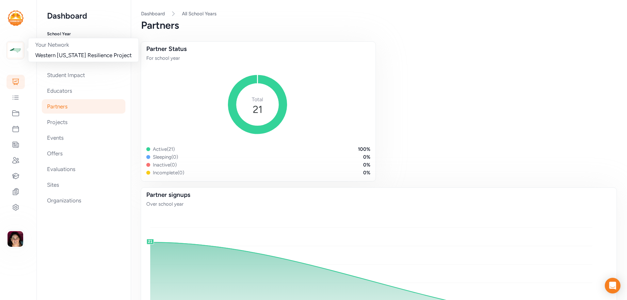
click at [17, 53] on img at bounding box center [15, 50] width 14 height 14
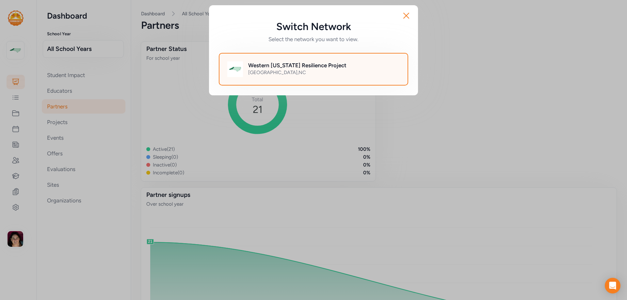
drag, startPoint x: 247, startPoint y: 65, endPoint x: 358, endPoint y: 66, distance: 110.4
click at [358, 66] on div "Western North Carolina Resilience Project Brasstown , NC" at bounding box center [313, 69] width 189 height 33
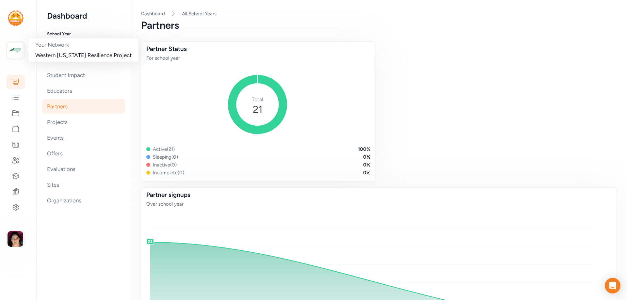
click at [14, 53] on img at bounding box center [15, 50] width 14 height 14
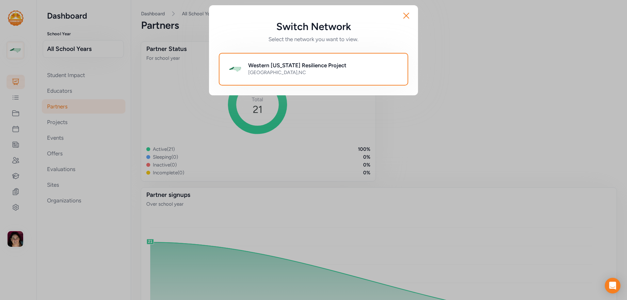
click at [14, 53] on div "Switch Network Select the network you want to view. Close Western North Carolin…" at bounding box center [313, 50] width 627 height 101
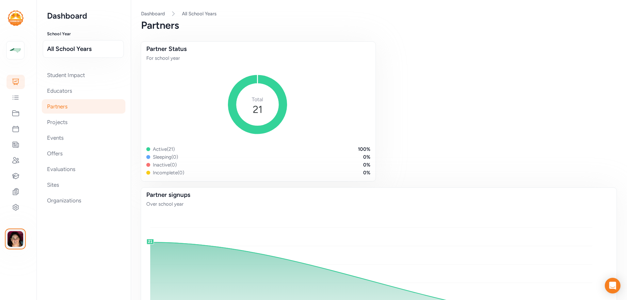
click at [15, 238] on img "button" at bounding box center [16, 239] width 16 height 16
click at [41, 234] on link "Switch to platform" at bounding box center [54, 236] width 56 height 13
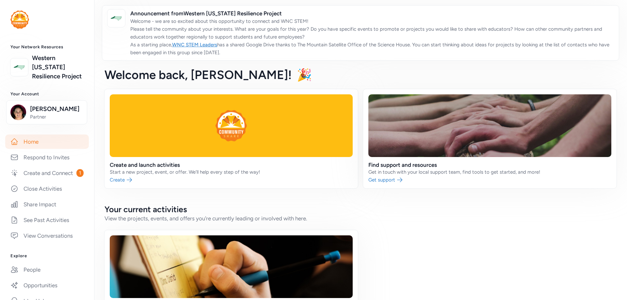
drag, startPoint x: 185, startPoint y: 13, endPoint x: 326, endPoint y: 12, distance: 141.1
click at [326, 12] on span "Announcement from Western North Carolina Resilience Project" at bounding box center [371, 13] width 483 height 8
copy span "Western [US_STATE] Resilience Project"
